Goal: Information Seeking & Learning: Learn about a topic

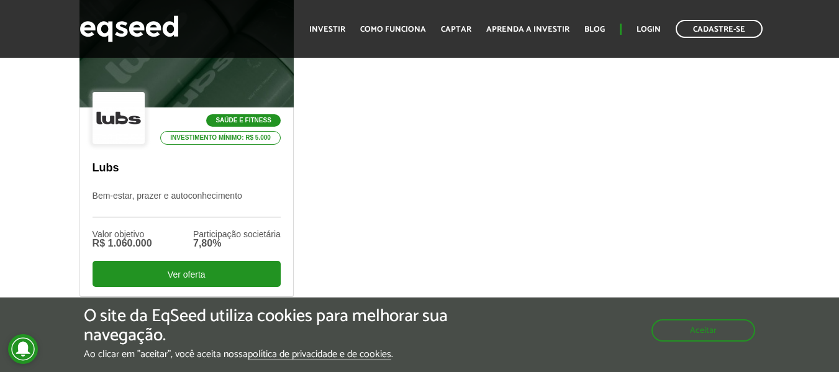
scroll to position [497, 0]
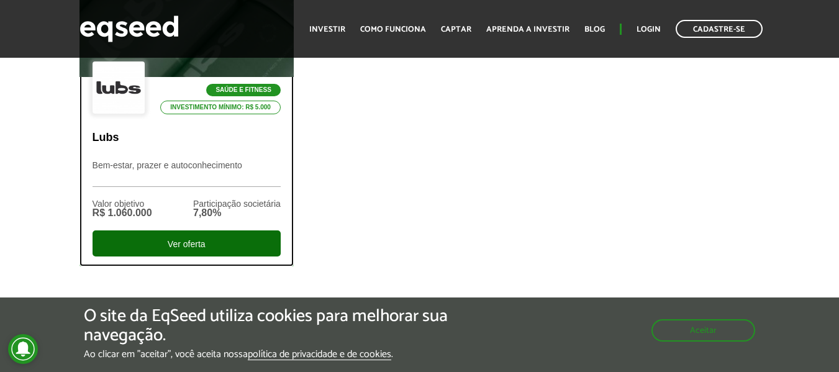
click at [164, 239] on div "Ver oferta" at bounding box center [187, 243] width 188 height 26
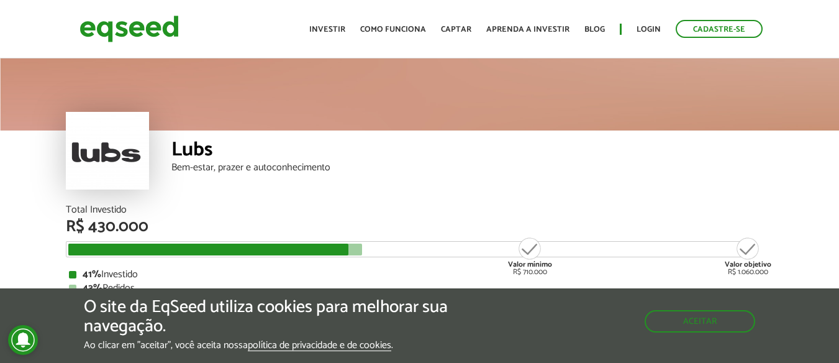
click at [796, 186] on div "Lubs Bem-estar, prazer e autoconhecimento" at bounding box center [419, 130] width 839 height 149
click at [409, 30] on link "Como funciona" at bounding box center [393, 29] width 66 height 8
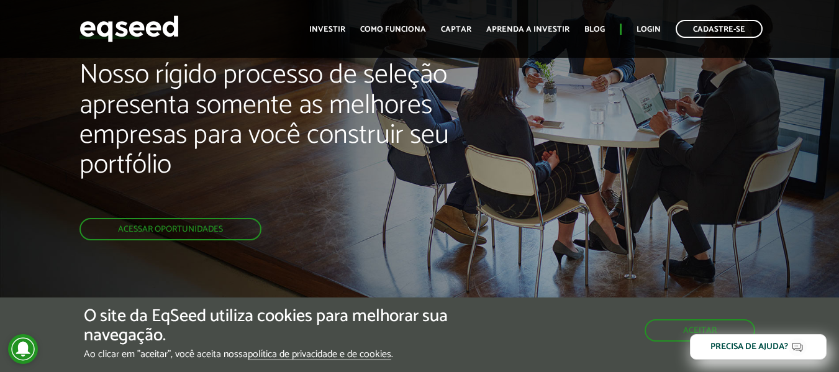
scroll to position [124, 0]
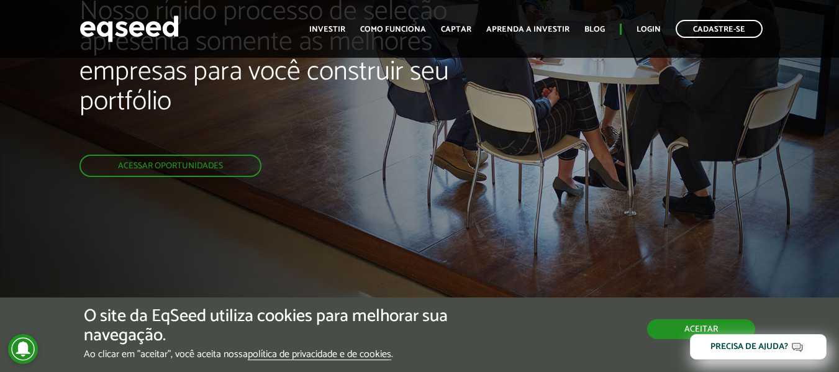
click at [680, 325] on button "Aceitar" at bounding box center [701, 329] width 108 height 20
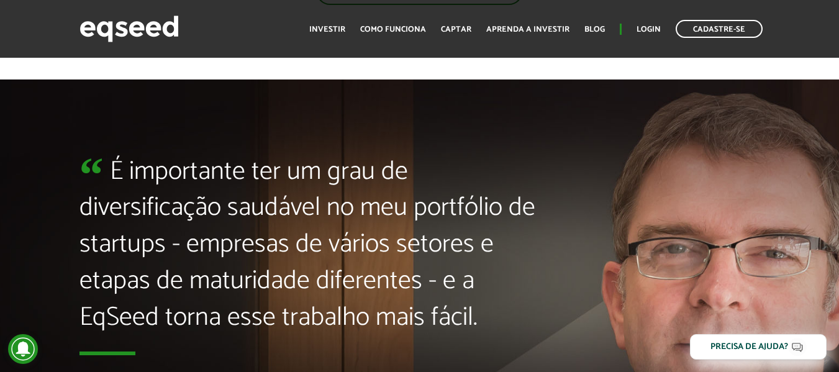
scroll to position [2795, 0]
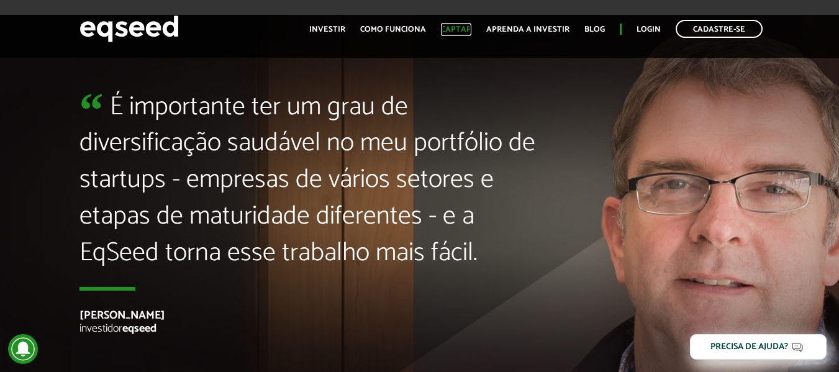
click at [455, 30] on link "Captar" at bounding box center [456, 29] width 30 height 8
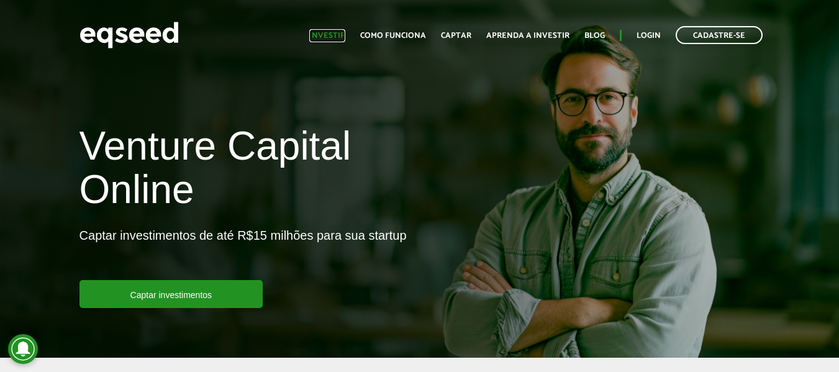
click at [344, 40] on link "Investir" at bounding box center [327, 36] width 36 height 8
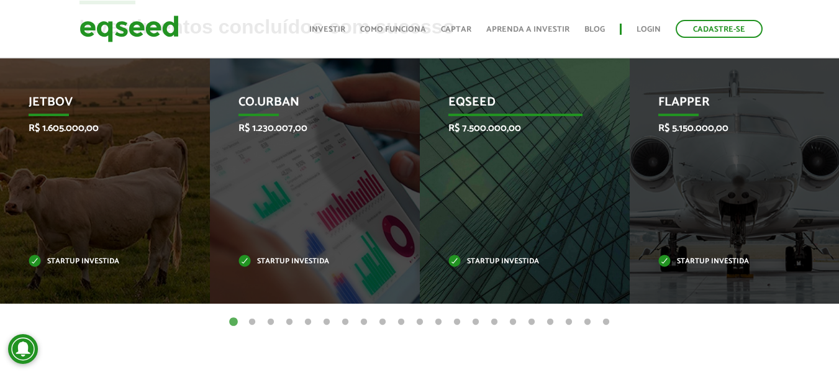
scroll to position [559, 0]
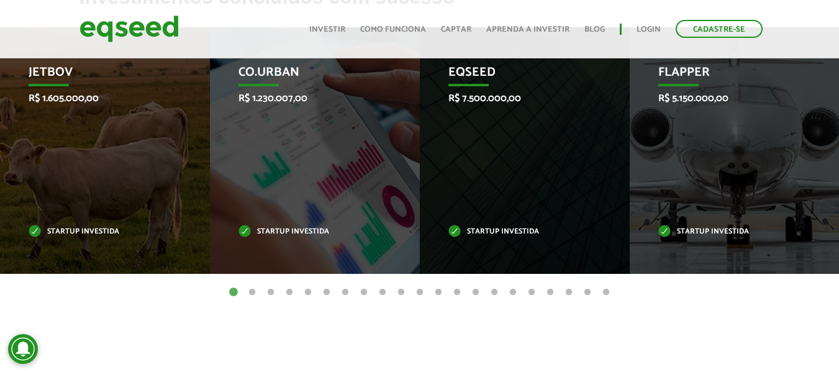
click at [251, 294] on button "2" at bounding box center [252, 292] width 12 height 12
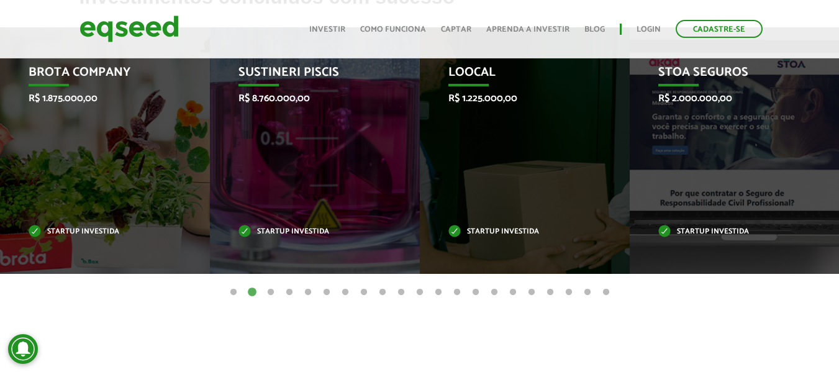
click at [273, 294] on button "3" at bounding box center [271, 292] width 12 height 12
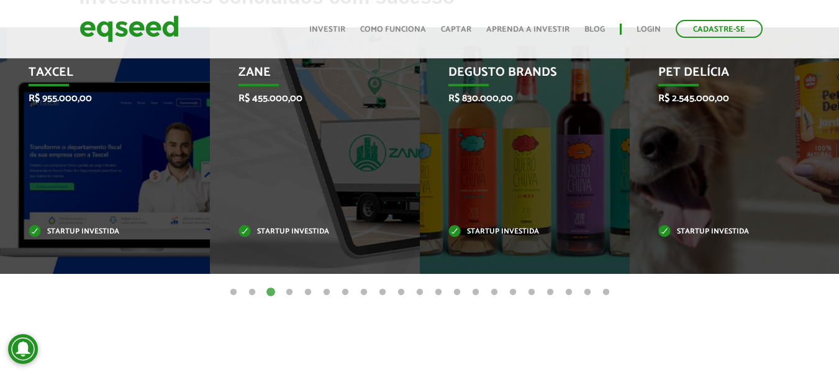
click at [286, 292] on button "4" at bounding box center [289, 292] width 12 height 12
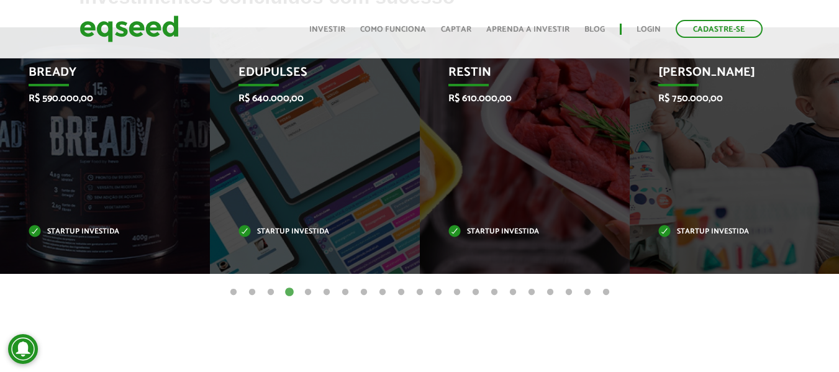
click at [304, 292] on button "5" at bounding box center [308, 292] width 12 height 12
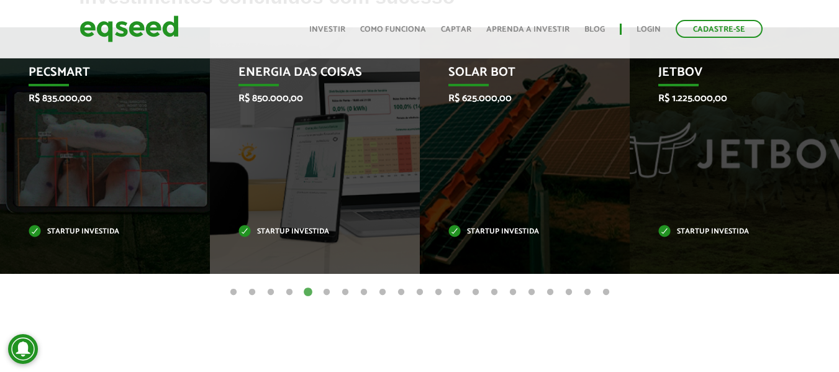
click at [327, 291] on button "6" at bounding box center [326, 292] width 12 height 12
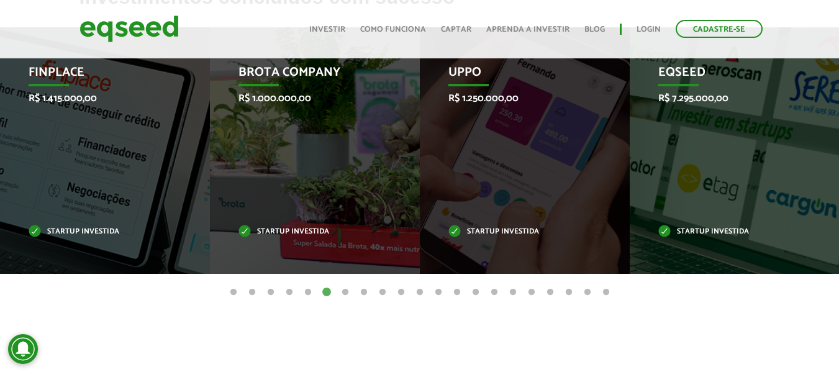
click at [327, 291] on button "6" at bounding box center [326, 292] width 12 height 12
click at [343, 294] on button "7" at bounding box center [345, 292] width 12 height 12
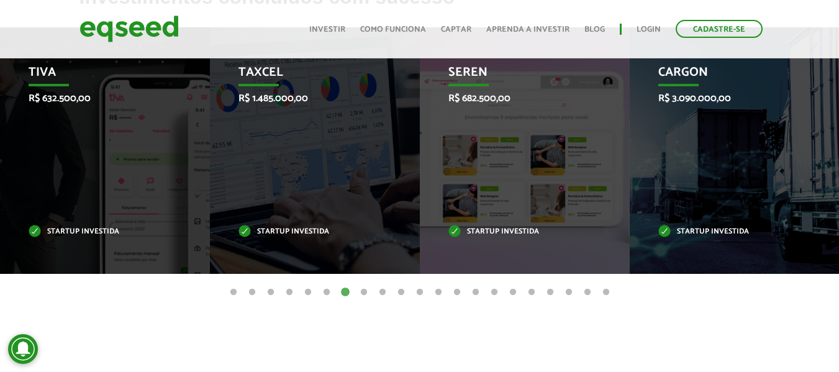
drag, startPoint x: 379, startPoint y: 125, endPoint x: 455, endPoint y: 126, distance: 76.4
click at [401, 126] on div "Taxcel R$ 1.485.000,00 Startup investida" at bounding box center [305, 150] width 191 height 247
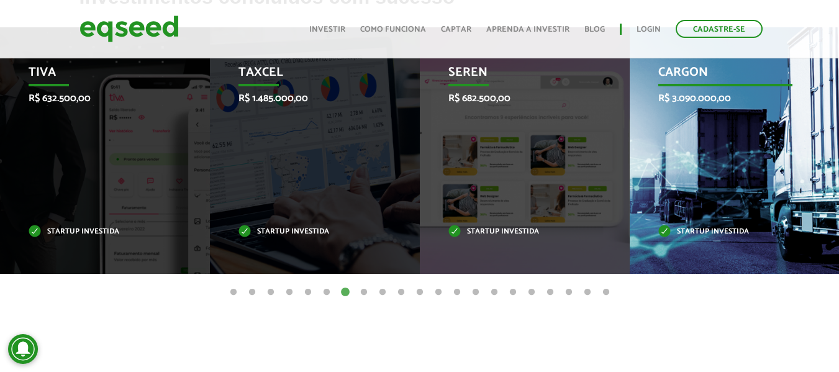
click at [773, 116] on div "CargOn R$ 3.090.000,00 Startup investida" at bounding box center [725, 150] width 191 height 247
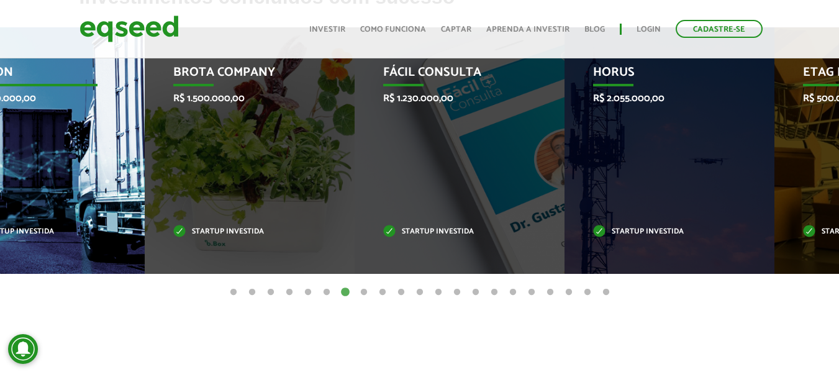
drag, startPoint x: 769, startPoint y: 120, endPoint x: 72, endPoint y: 150, distance: 697.5
click at [72, 150] on div "CargOn R$ 3.090.000,00 Startup investida" at bounding box center [30, 150] width 191 height 247
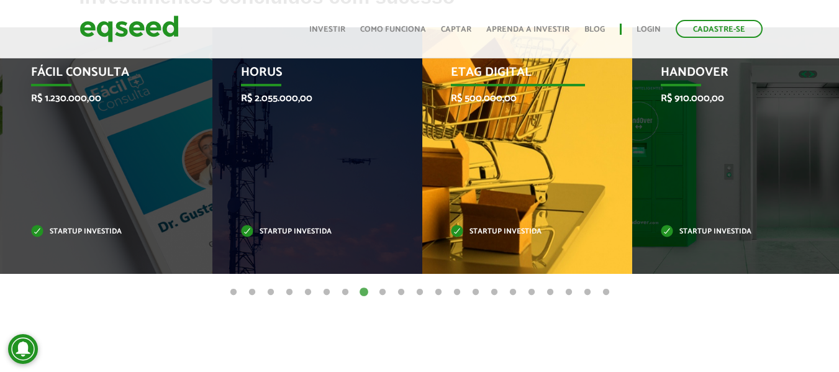
drag, startPoint x: 615, startPoint y: 180, endPoint x: 414, endPoint y: 177, distance: 200.6
click at [492, 181] on div "Etag Digital R$ 500.000,00 Startup investida" at bounding box center [517, 150] width 191 height 247
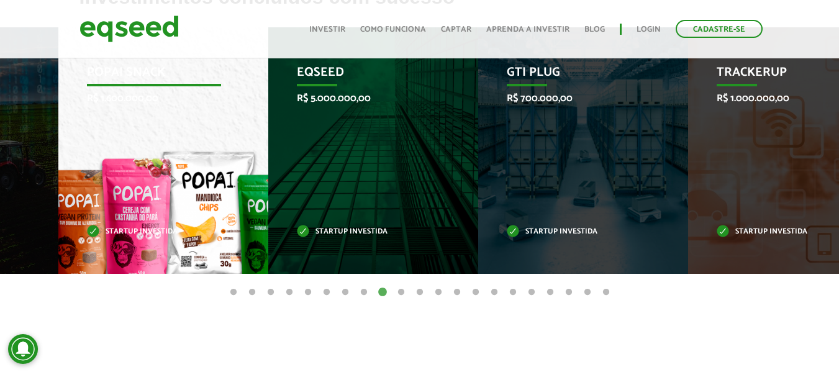
drag, startPoint x: 573, startPoint y: 160, endPoint x: 188, endPoint y: 131, distance: 385.6
click at [189, 132] on div "Popai Snack R$ 1.600.000,00 Startup investida" at bounding box center [153, 150] width 191 height 247
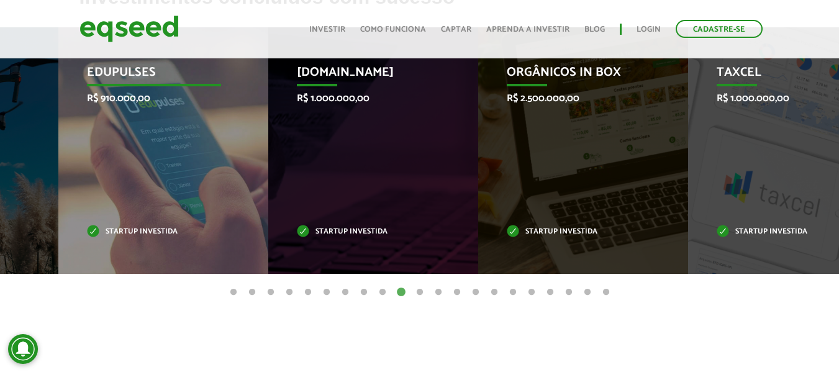
drag, startPoint x: 568, startPoint y: 137, endPoint x: 107, endPoint y: 130, distance: 460.3
click at [108, 130] on div "Edupulses R$ 910.000,00 Startup investida" at bounding box center [153, 150] width 191 height 247
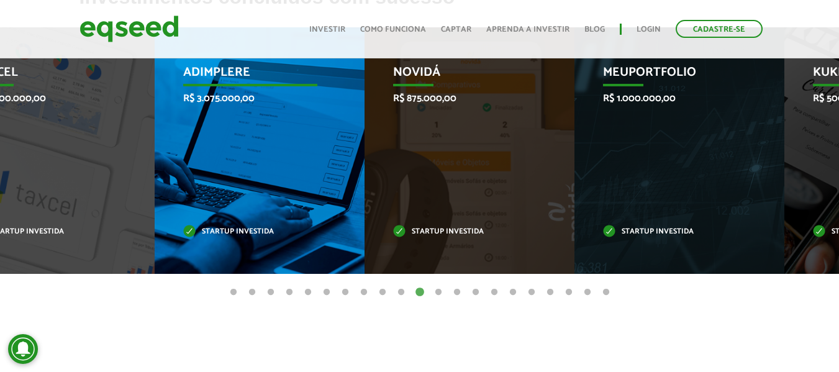
drag, startPoint x: 547, startPoint y: 174, endPoint x: 229, endPoint y: 175, distance: 318.0
click at [231, 175] on div "Adimplere R$ 3.075.000,00 Startup investida" at bounding box center [250, 150] width 191 height 247
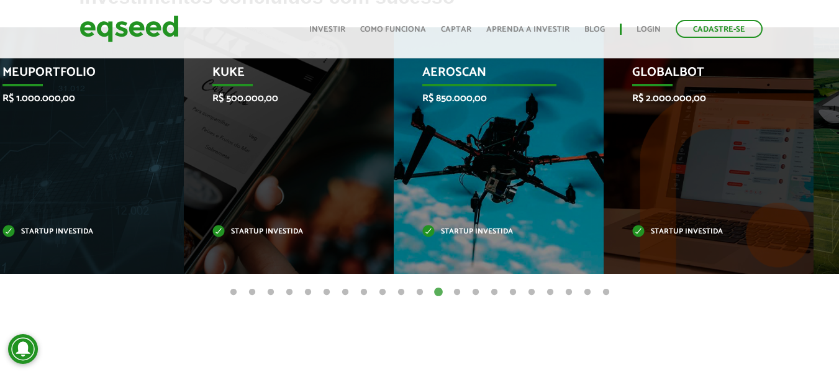
drag, startPoint x: 654, startPoint y: 141, endPoint x: 192, endPoint y: 151, distance: 462.2
click at [394, 151] on div "Aeroscan R$ 850.000,00 Startup investida" at bounding box center [489, 150] width 191 height 247
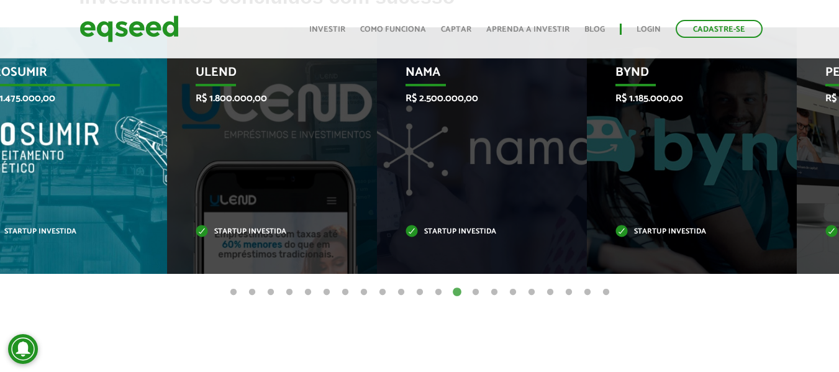
drag, startPoint x: 698, startPoint y: 134, endPoint x: 0, endPoint y: 130, distance: 698.2
click at [0, 131] on div "PROSUMIR R$ 1.475.000,00 Startup investida" at bounding box center [52, 150] width 191 height 247
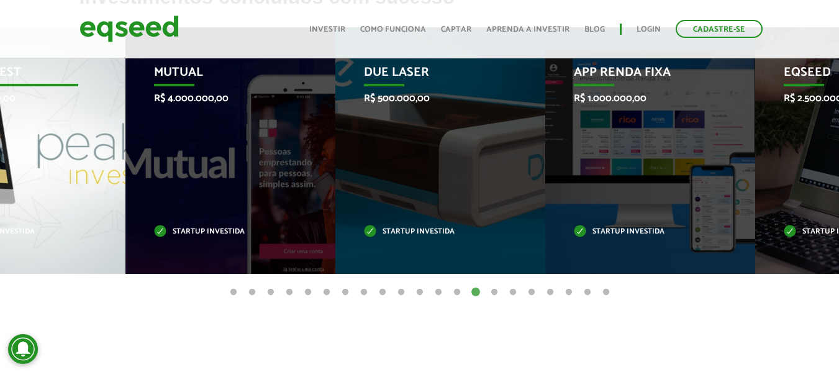
drag, startPoint x: 714, startPoint y: 161, endPoint x: 0, endPoint y: 141, distance: 714.6
click at [0, 142] on div "Peak Invest R$ 1.200.000,00 Startup investida" at bounding box center [11, 150] width 191 height 247
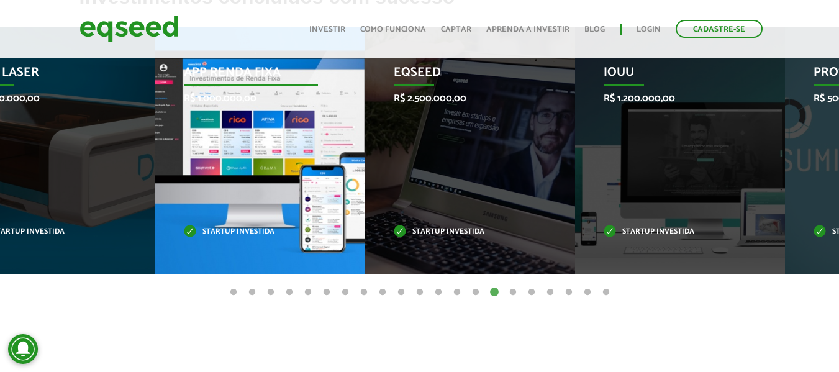
drag, startPoint x: 625, startPoint y: 117, endPoint x: 0, endPoint y: 120, distance: 624.9
click at [155, 119] on li "App Renda Fixa R$ 1.000.000,00 Startup investida" at bounding box center [260, 150] width 210 height 247
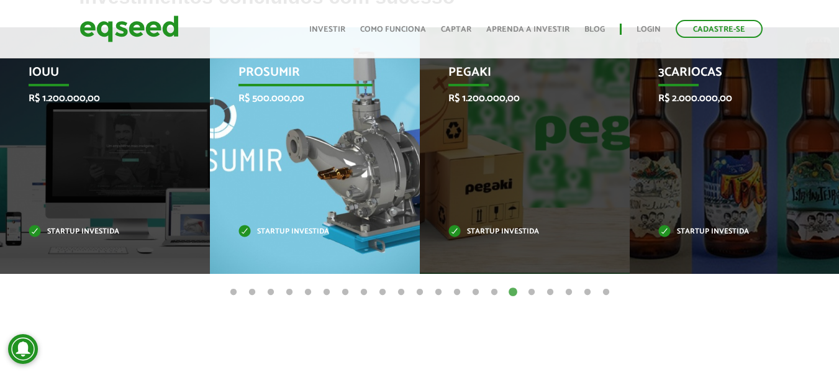
click at [245, 234] on p "Startup investida" at bounding box center [306, 232] width 134 height 7
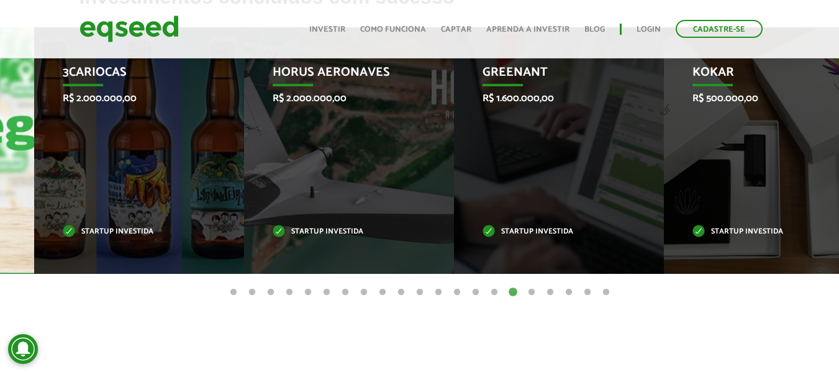
drag, startPoint x: 329, startPoint y: 132, endPoint x: 0, endPoint y: 135, distance: 329.2
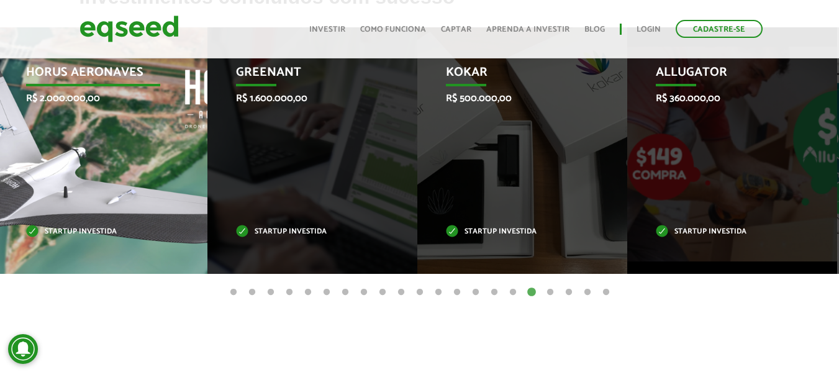
drag, startPoint x: 338, startPoint y: 140, endPoint x: 99, endPoint y: 136, distance: 238.6
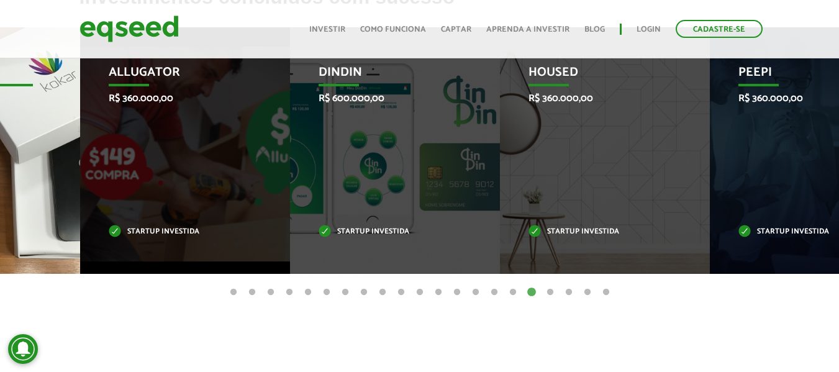
drag, startPoint x: 550, startPoint y: 100, endPoint x: 0, endPoint y: 132, distance: 550.6
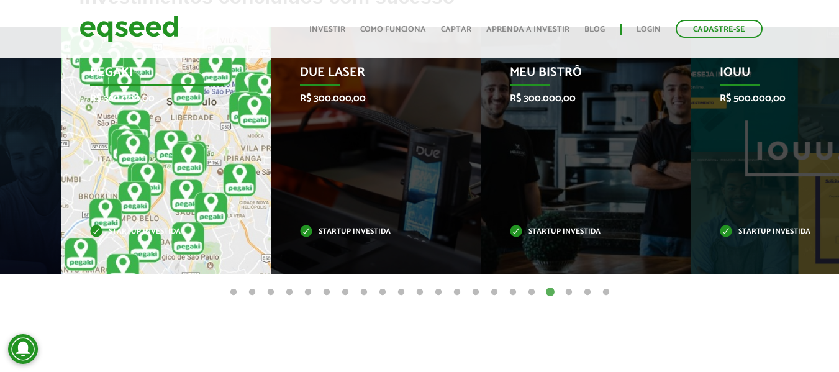
drag, startPoint x: 637, startPoint y: 150, endPoint x: 42, endPoint y: 166, distance: 595.3
click at [61, 168] on div "Pegaki R$ 360.000,00 Startup investida" at bounding box center [156, 150] width 191 height 247
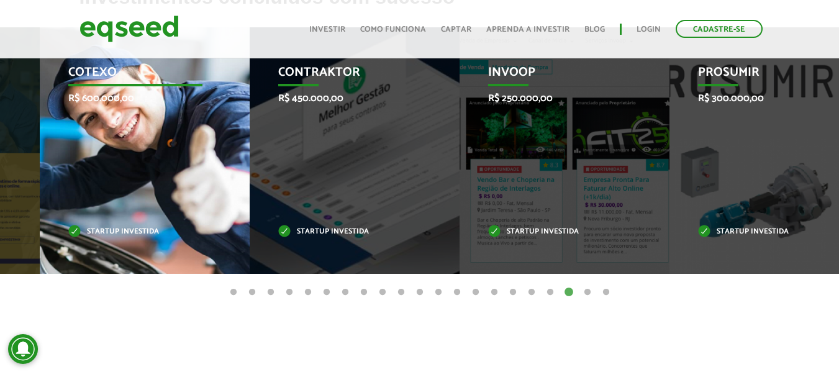
drag, startPoint x: 696, startPoint y: 153, endPoint x: 65, endPoint y: 152, distance: 630.4
click at [104, 159] on div "Cotexo R$ 600.000,00 Startup investida" at bounding box center [135, 150] width 191 height 247
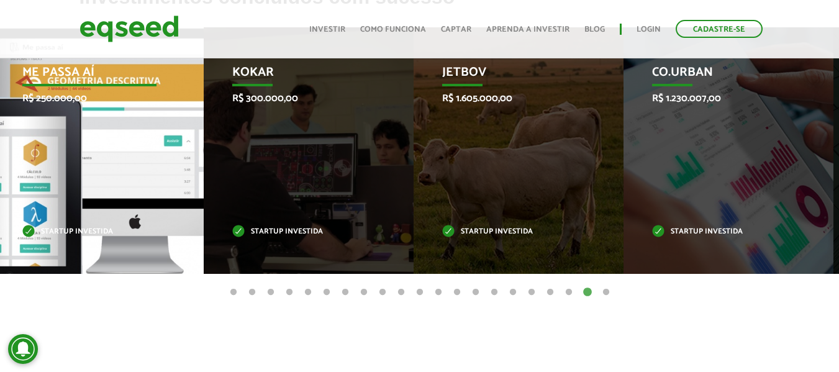
drag, startPoint x: 224, startPoint y: 134, endPoint x: 0, endPoint y: 136, distance: 223.6
click at [0, 136] on div "Me Passa Aí R$ 250.000,00 Startup investida" at bounding box center [89, 150] width 191 height 247
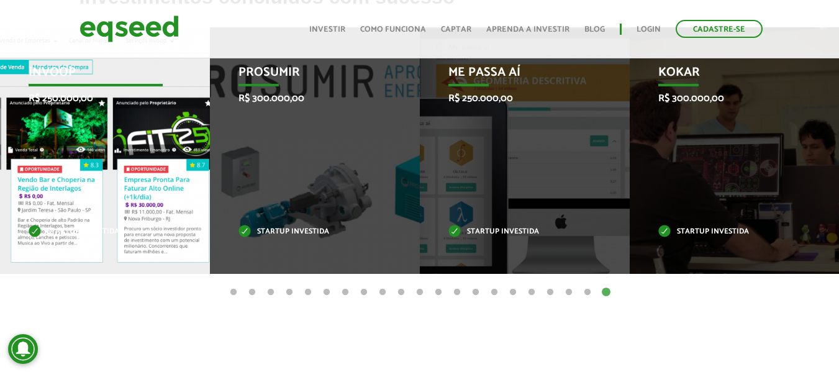
drag, startPoint x: 360, startPoint y: 160, endPoint x: 11, endPoint y: 142, distance: 348.9
click at [11, 142] on div "Invoop R$ 250.000,00 Startup investida Prosumir R$ 300.000,00 Startup investida…" at bounding box center [420, 150] width 34850 height 247
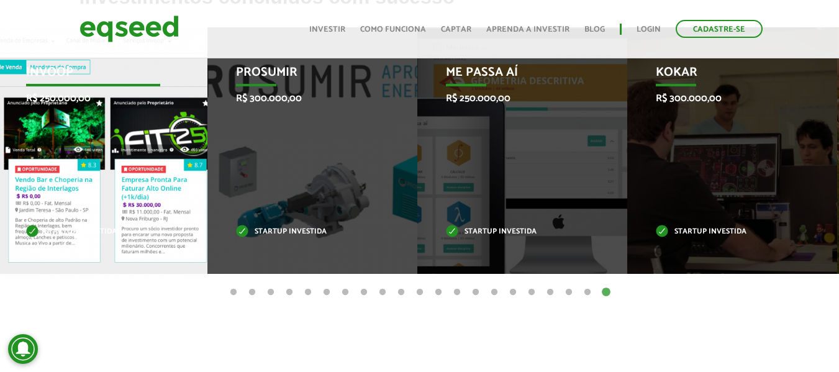
drag, startPoint x: 778, startPoint y: 142, endPoint x: 0, endPoint y: 171, distance: 778.2
click at [0, 171] on div "Invoop R$ 250.000,00 Startup investida Prosumir R$ 300.000,00 Startup investida…" at bounding box center [417, 150] width 34850 height 247
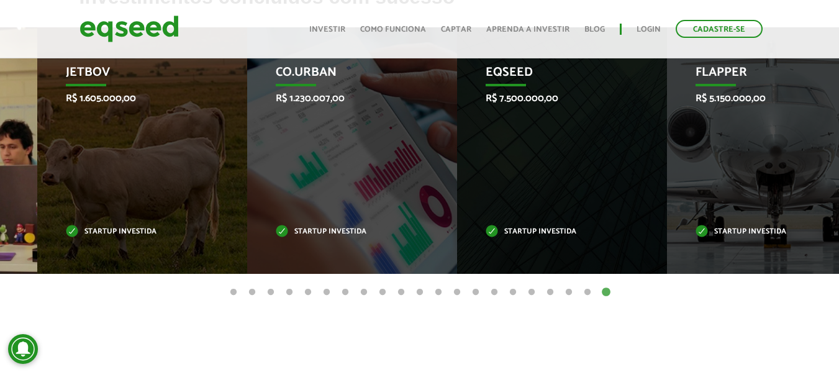
drag, startPoint x: 778, startPoint y: 154, endPoint x: 0, endPoint y: 150, distance: 778.3
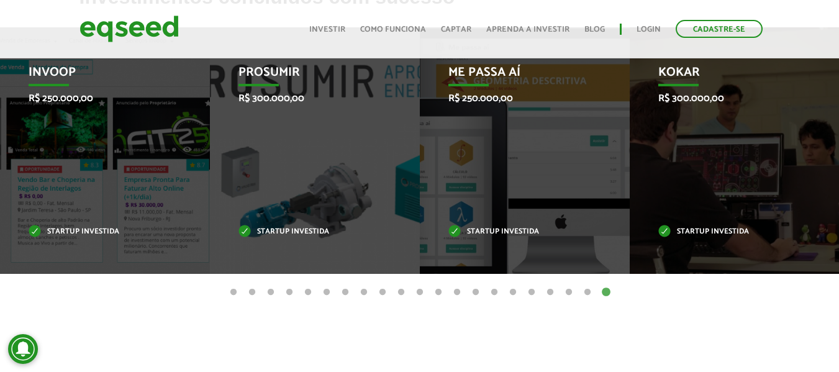
drag, startPoint x: 448, startPoint y: 118, endPoint x: 848, endPoint y: 100, distance: 399.8
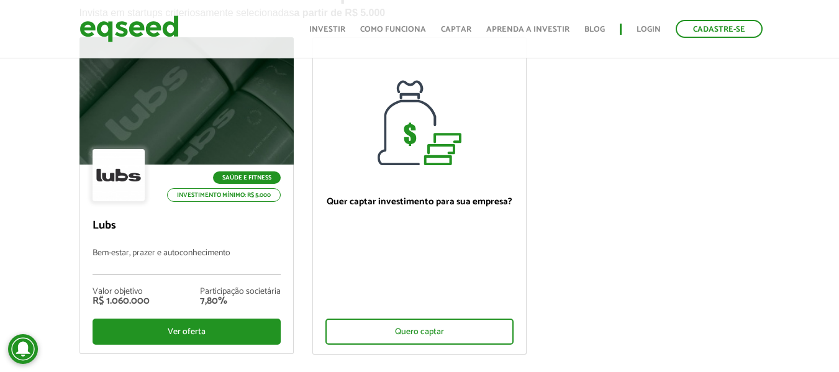
scroll to position [0, 0]
